Goal: Task Accomplishment & Management: Use online tool/utility

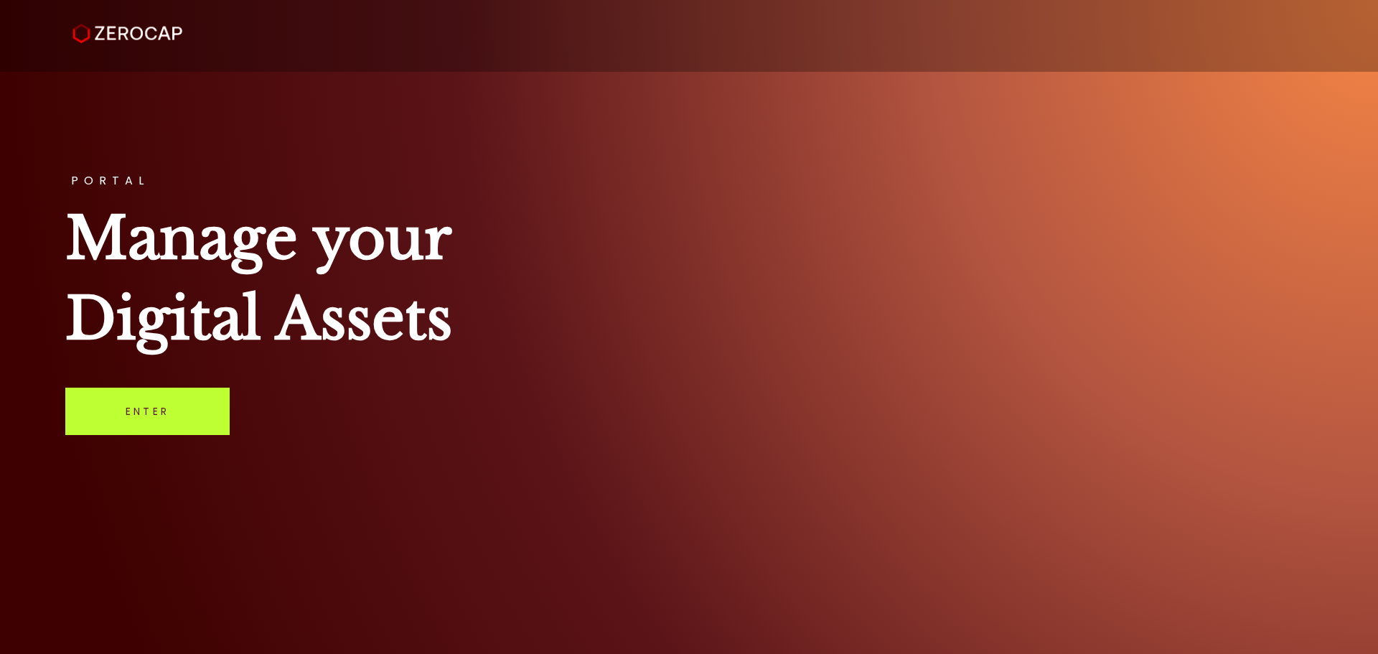
click at [220, 398] on link "Enter" at bounding box center [147, 411] width 164 height 47
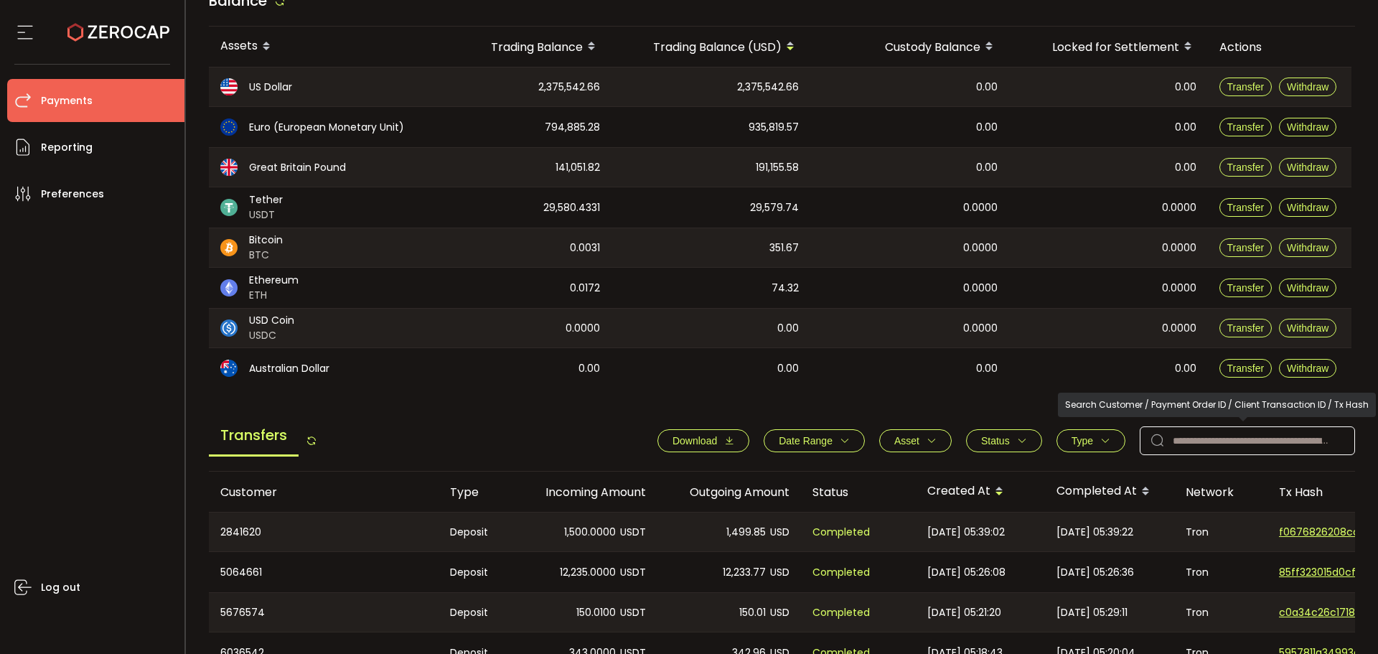
scroll to position [144, 0]
paste input "*******"
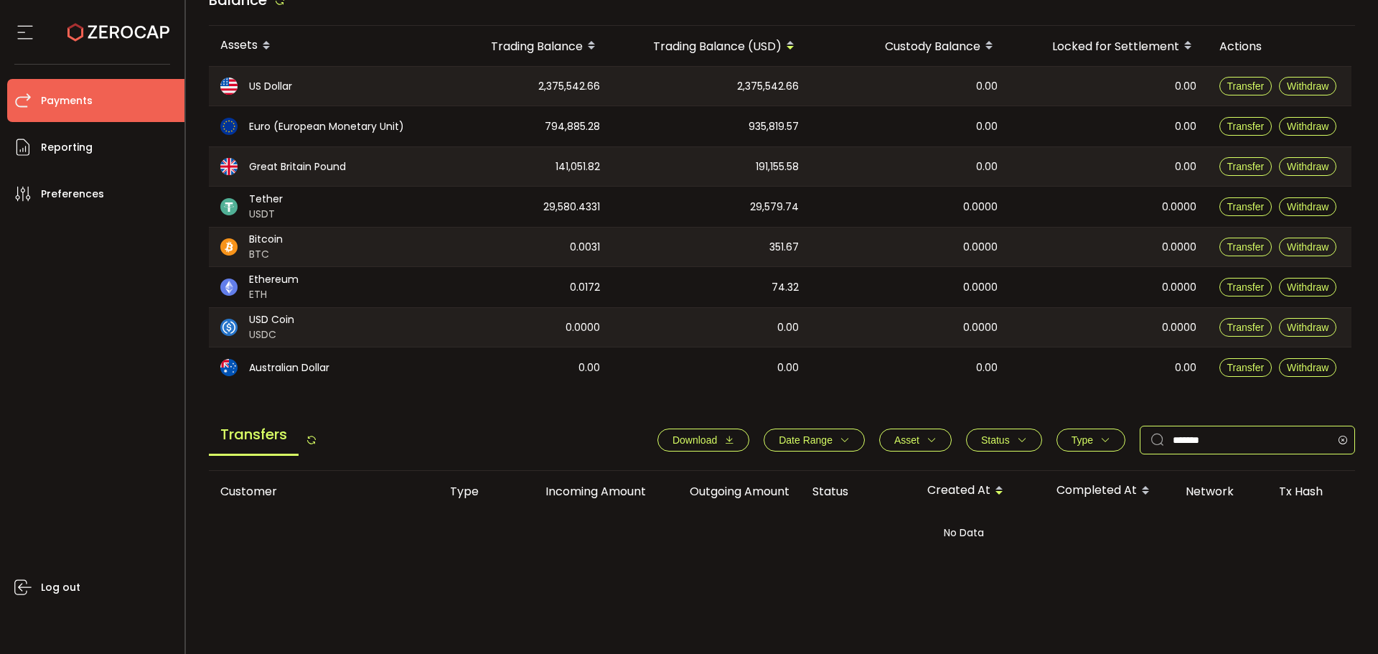
type input "*******"
